Goal: Task Accomplishment & Management: Manage account settings

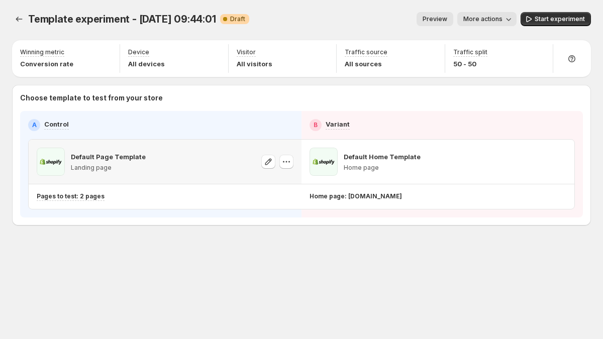
click at [283, 167] on button "button" at bounding box center [286, 162] width 14 height 14
click at [270, 184] on span "Change template" at bounding box center [286, 183] width 54 height 8
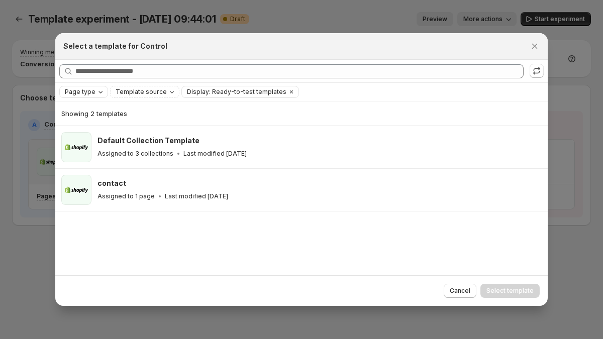
click at [104, 89] on button "Page type" at bounding box center [84, 91] width 48 height 11
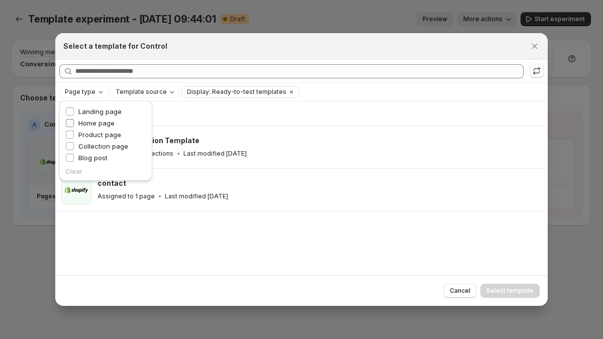
click at [98, 122] on span "Home page" at bounding box center [96, 123] width 36 height 8
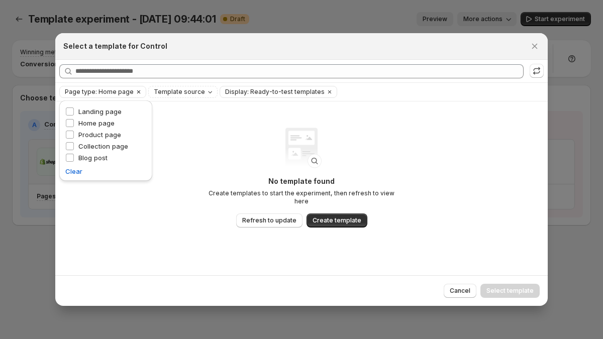
click at [91, 92] on span "Page type: Home page" at bounding box center [99, 92] width 69 height 8
click at [328, 91] on icon "Clear" at bounding box center [329, 91] width 3 height 3
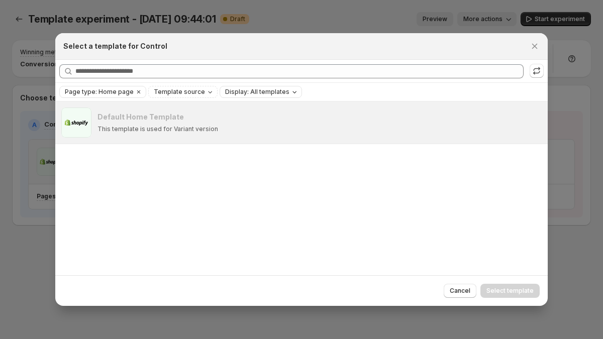
click at [187, 126] on p "This template is used for Variant version" at bounding box center [157, 129] width 121 height 8
click at [530, 48] on icon "Close" at bounding box center [534, 46] width 10 height 10
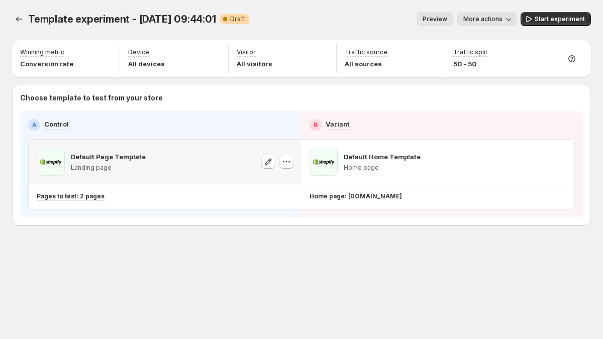
click at [11, 18] on div "Template experiment - [DATE] 09:44:01. This page is ready Template experiment -…" at bounding box center [301, 140] width 603 height 280
click at [15, 18] on icon "Experiments" at bounding box center [19, 19] width 10 height 10
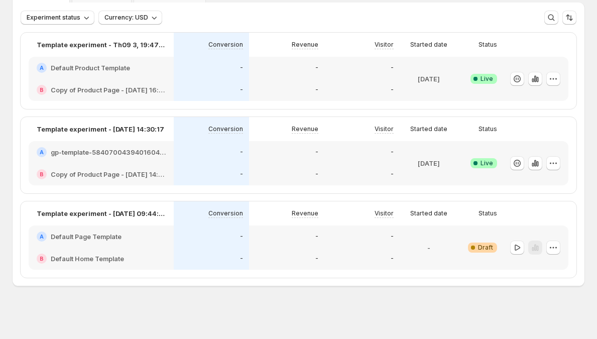
scroll to position [60, 0]
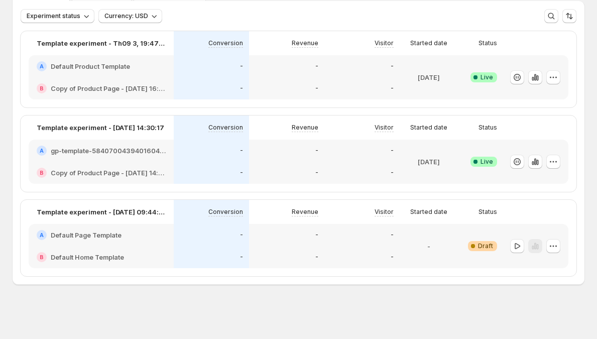
click at [169, 248] on div "B Default Home Template" at bounding box center [101, 257] width 145 height 22
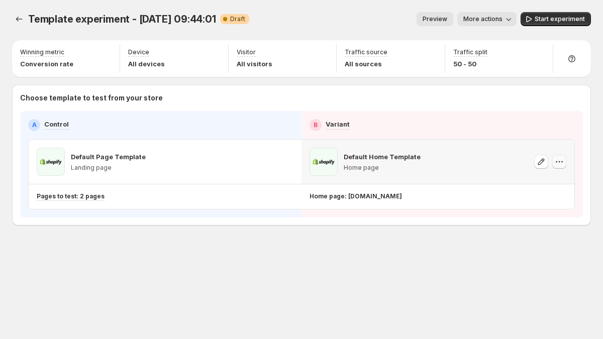
click at [562, 157] on icon "button" at bounding box center [559, 162] width 10 height 10
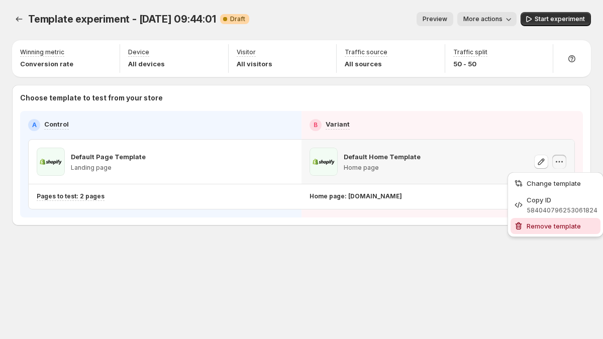
click at [546, 220] on button "Remove template" at bounding box center [555, 226] width 90 height 16
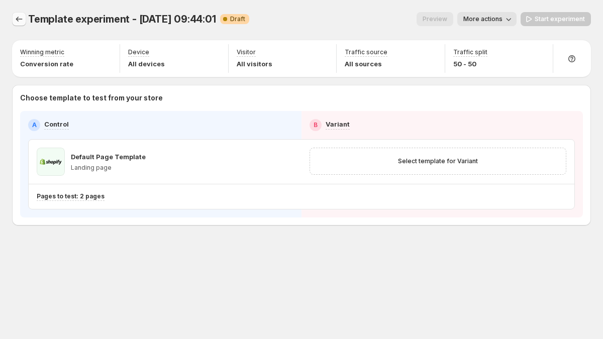
click at [17, 17] on icon "Experiments" at bounding box center [19, 19] width 10 height 10
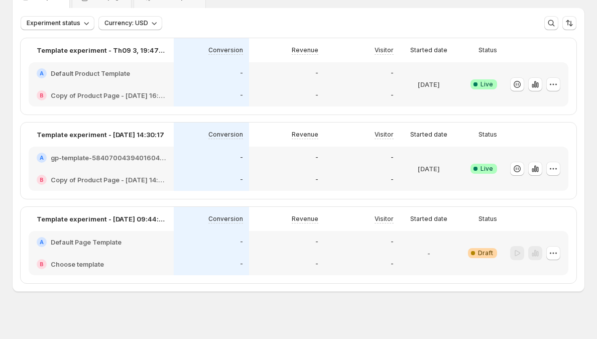
scroll to position [57, 0]
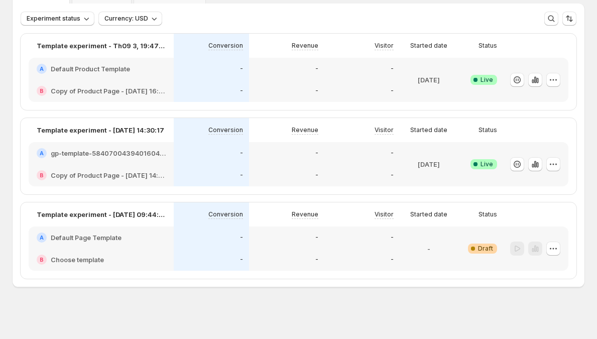
click at [219, 168] on div "-" at bounding box center [211, 175] width 75 height 22
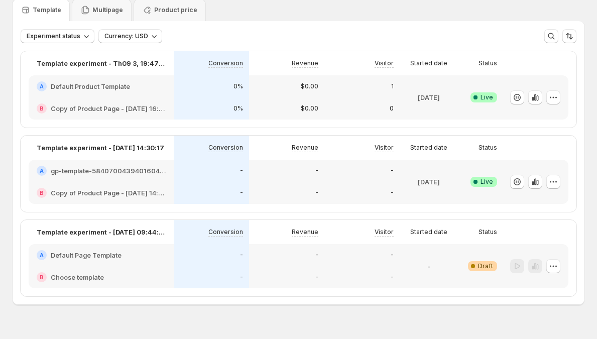
scroll to position [60, 0]
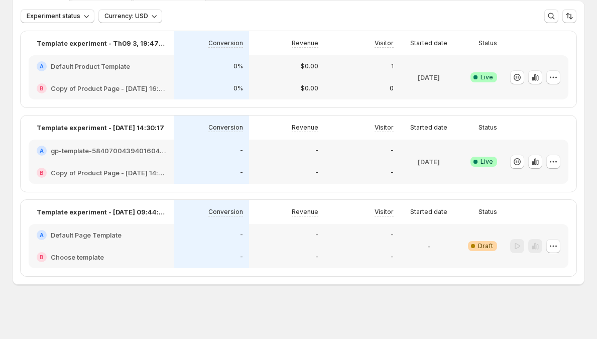
click at [173, 238] on div "A Default Page Template" at bounding box center [101, 235] width 145 height 22
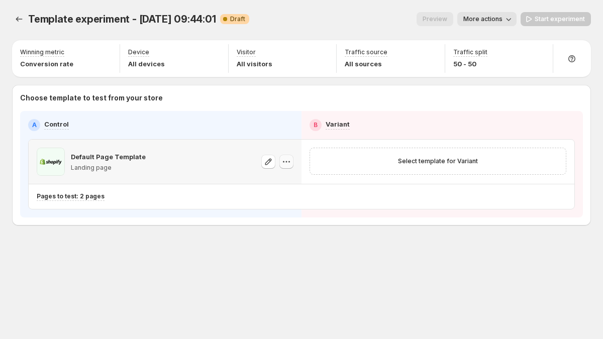
click at [288, 161] on icon "button" at bounding box center [286, 162] width 10 height 10
click at [295, 177] on button "Change template" at bounding box center [290, 183] width 95 height 16
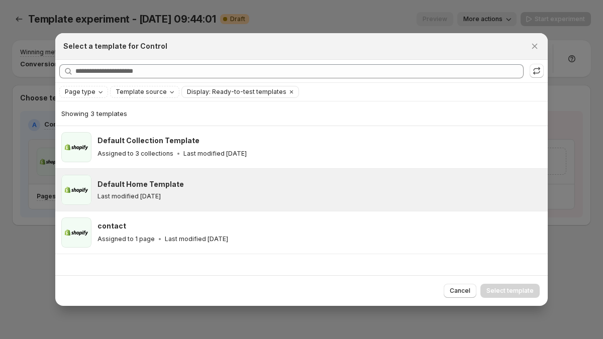
click at [165, 182] on h3 "Default Home Template" at bounding box center [140, 184] width 86 height 10
click at [518, 288] on span "Select template" at bounding box center [509, 291] width 47 height 8
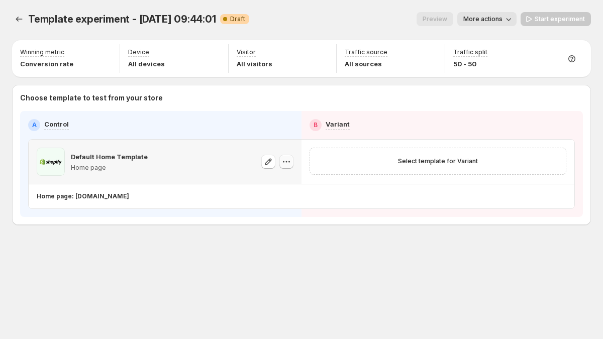
click at [280, 165] on button "button" at bounding box center [286, 162] width 14 height 14
click at [287, 162] on icon "button" at bounding box center [286, 162] width 10 height 10
click at [282, 166] on icon "button" at bounding box center [286, 162] width 10 height 10
click at [281, 180] on span "Change template" at bounding box center [286, 183] width 54 height 8
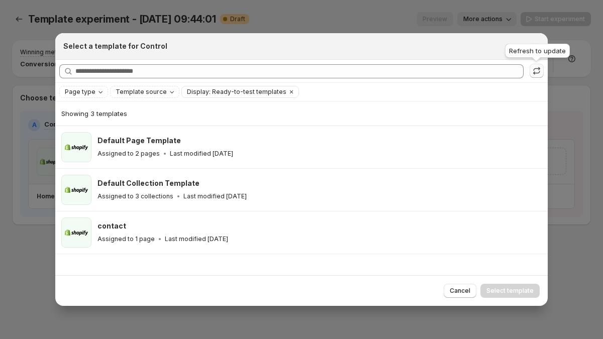
click at [532, 69] on icon ":r28:" at bounding box center [536, 71] width 10 height 10
click at [535, 66] on icon ":r28:" at bounding box center [536, 71] width 10 height 10
click at [529, 51] on button "Close" at bounding box center [534, 46] width 14 height 14
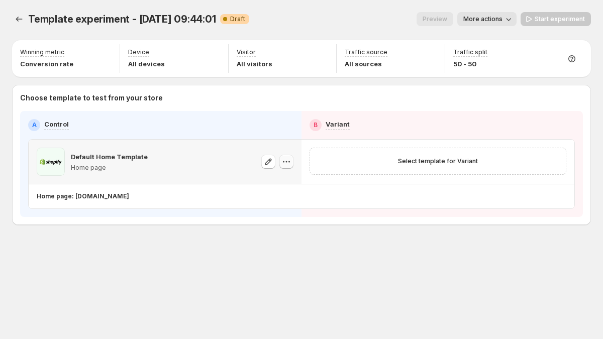
click at [281, 162] on icon "button" at bounding box center [286, 162] width 10 height 10
click at [292, 182] on span "Change template" at bounding box center [286, 183] width 54 height 8
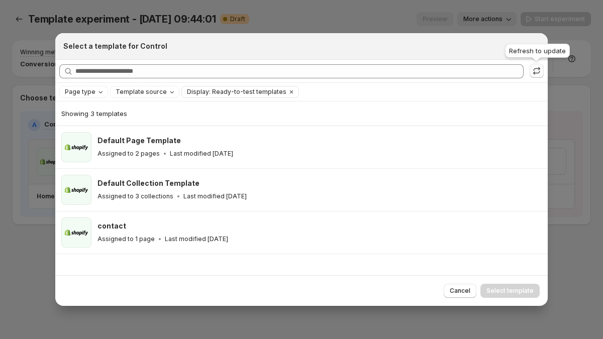
click at [536, 74] on icon ":r28:" at bounding box center [536, 71] width 10 height 10
click at [92, 23] on div at bounding box center [301, 169] width 603 height 339
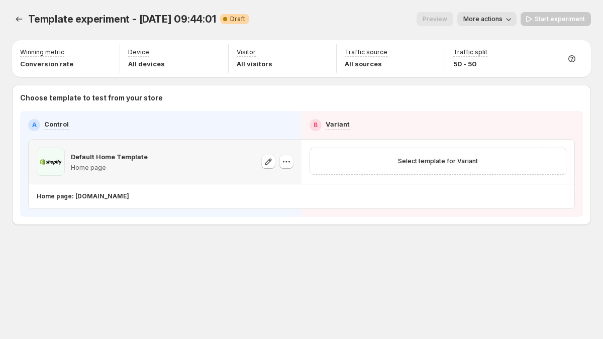
click at [87, 97] on p "Choose template to test from your store" at bounding box center [301, 98] width 563 height 10
click at [261, 108] on div "Choose template to test from your store A Control B Variant Default Home Templa…" at bounding box center [301, 155] width 563 height 124
click at [295, 162] on div "Default Home Template Home page" at bounding box center [165, 162] width 273 height 44
click at [289, 165] on icon "button" at bounding box center [286, 162] width 10 height 10
click at [288, 165] on icon "button" at bounding box center [286, 162] width 10 height 10
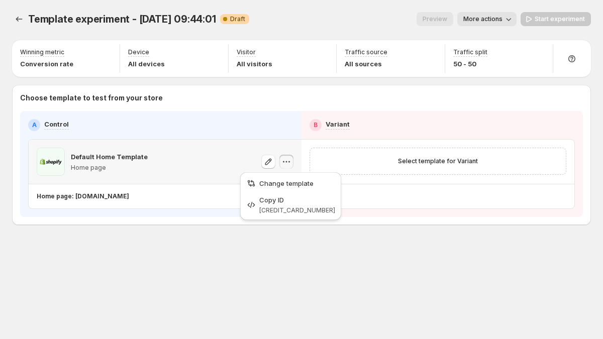
click at [288, 165] on icon "button" at bounding box center [286, 162] width 10 height 10
click at [295, 191] on button "Change template" at bounding box center [290, 183] width 95 height 16
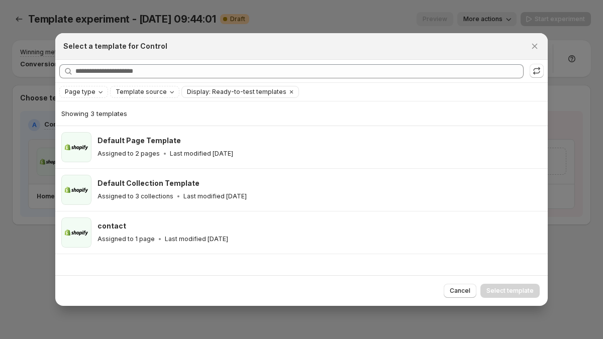
click at [159, 85] on div "Page type Template source Display: Ready-to-test templates Clear all" at bounding box center [301, 92] width 492 height 18
click at [156, 89] on span "Template source" at bounding box center [141, 92] width 51 height 8
click at [160, 88] on span "Template source" at bounding box center [141, 92] width 51 height 8
click at [199, 93] on span "Display: Ready-to-test templates" at bounding box center [236, 92] width 99 height 8
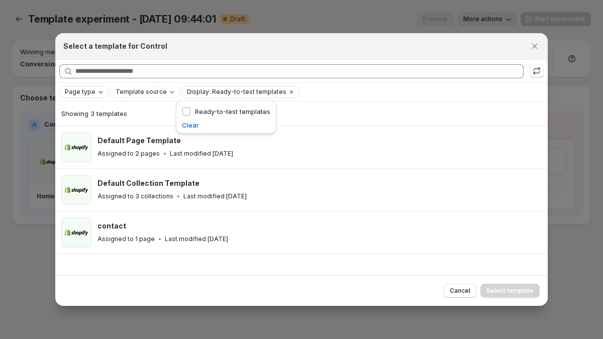
click at [93, 91] on span "Page type" at bounding box center [80, 92] width 31 height 8
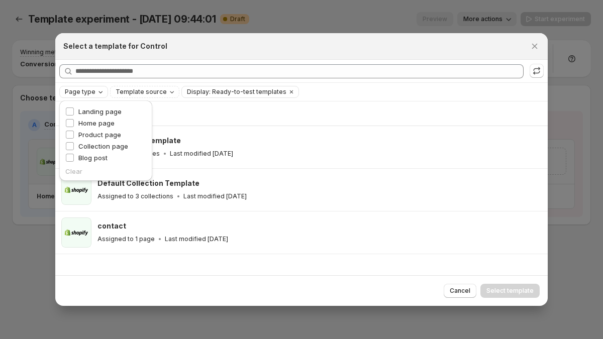
click at [93, 92] on span "Page type" at bounding box center [80, 92] width 31 height 8
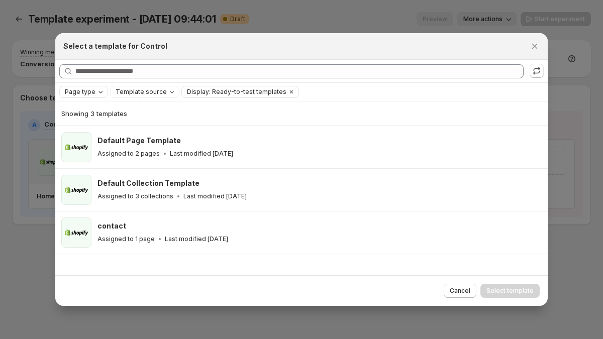
click at [93, 92] on span "Page type" at bounding box center [80, 92] width 31 height 8
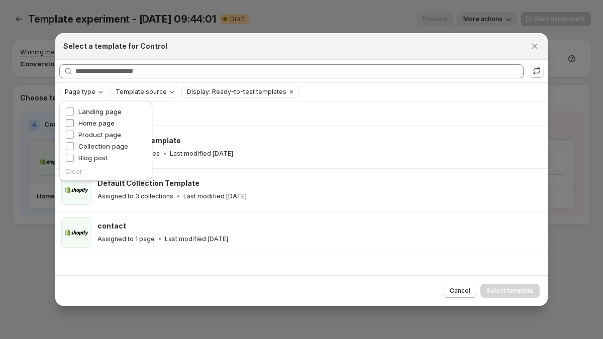
click at [98, 122] on span "Home page" at bounding box center [96, 123] width 36 height 8
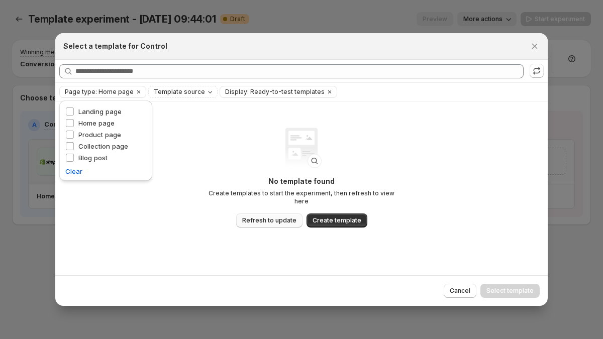
click at [287, 216] on span "Refresh to update" at bounding box center [269, 220] width 54 height 8
click at [21, 90] on div at bounding box center [301, 169] width 603 height 339
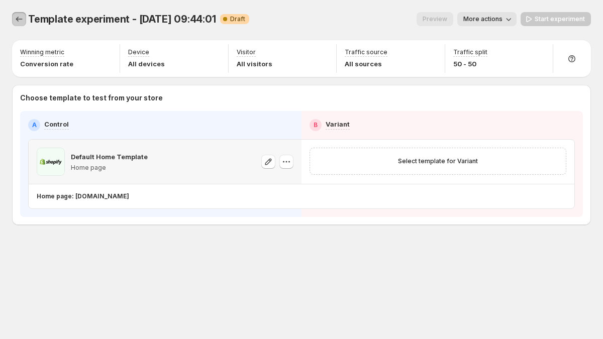
click at [14, 21] on icon "Experiments" at bounding box center [19, 19] width 10 height 10
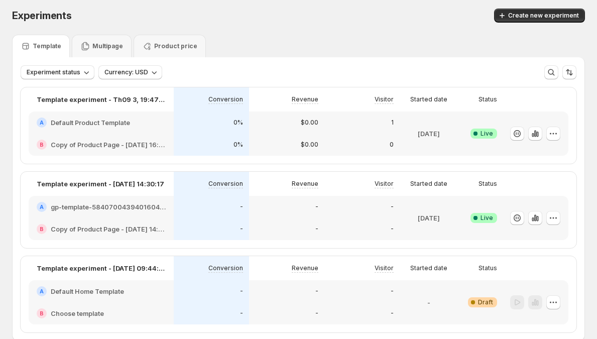
scroll to position [4, 0]
click at [81, 74] on icon "button" at bounding box center [86, 72] width 10 height 10
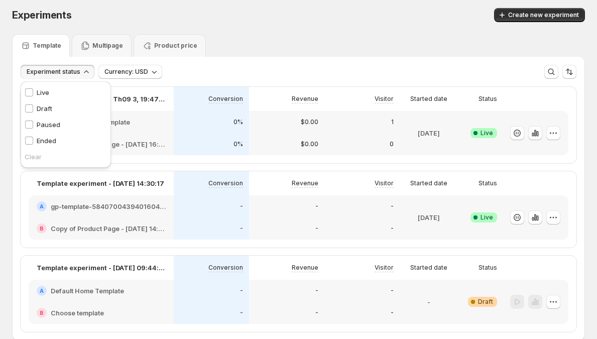
click at [81, 74] on icon "button" at bounding box center [86, 72] width 10 height 10
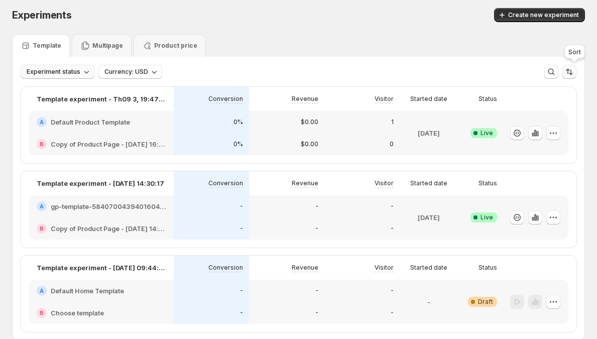
click at [573, 74] on icon "Sort the results" at bounding box center [571, 73] width 4 height 6
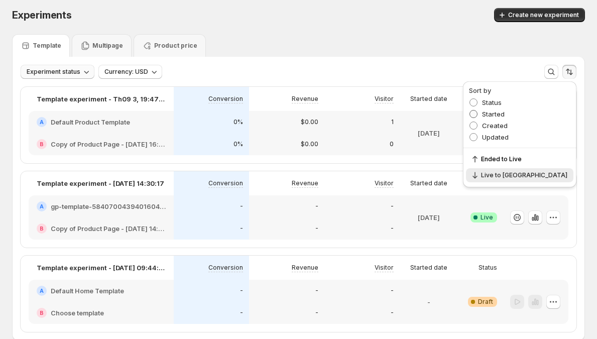
click at [505, 116] on span "Started" at bounding box center [493, 114] width 23 height 8
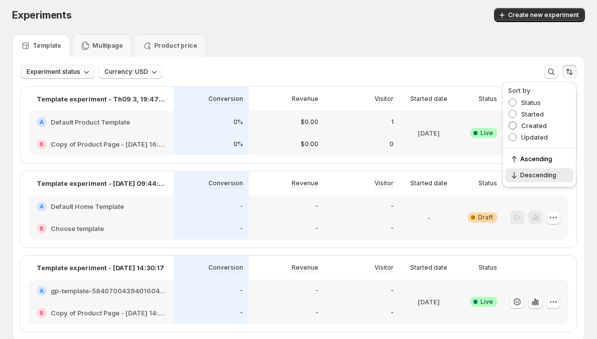
click at [528, 126] on span "Created" at bounding box center [534, 126] width 26 height 8
click at [525, 139] on span "Updated" at bounding box center [534, 137] width 27 height 8
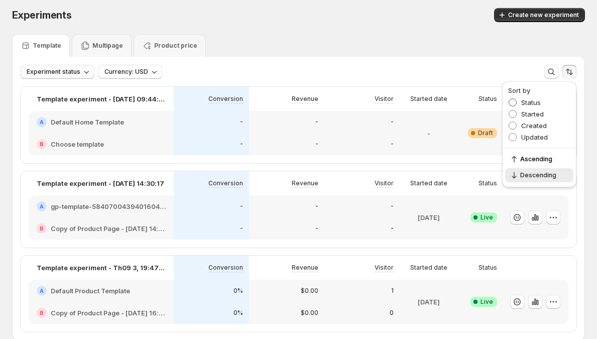
click at [522, 104] on span "Status" at bounding box center [531, 102] width 20 height 8
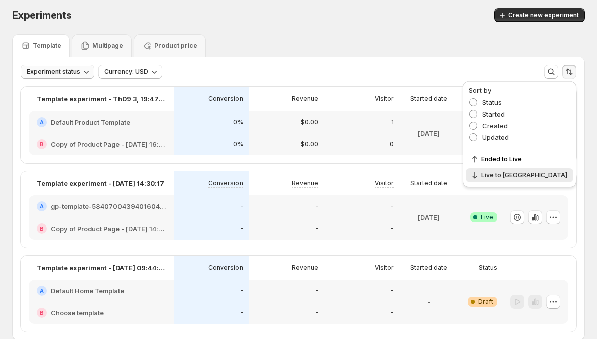
click at [472, 68] on div "Experiment status Currency: USD More views More views Create new view" at bounding box center [299, 72] width 556 height 14
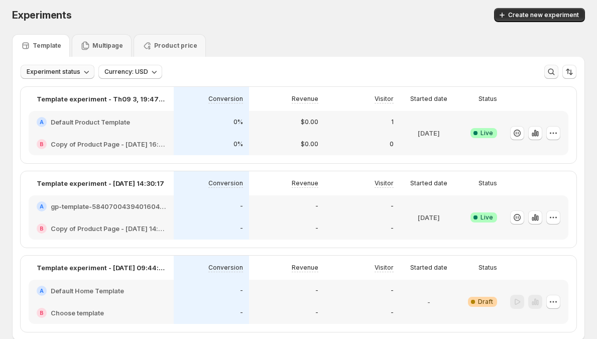
click at [552, 72] on icon "button" at bounding box center [551, 72] width 10 height 10
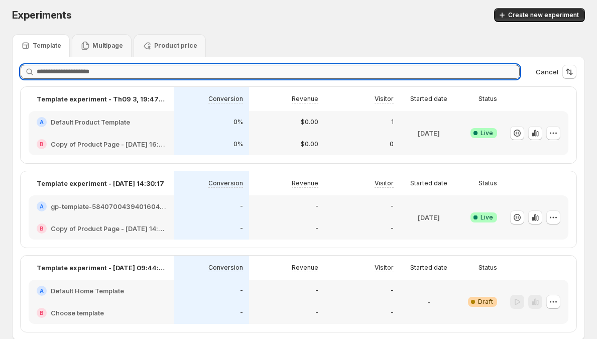
click at [108, 70] on input "text" at bounding box center [278, 72] width 483 height 14
